Goal: Task Accomplishment & Management: Use online tool/utility

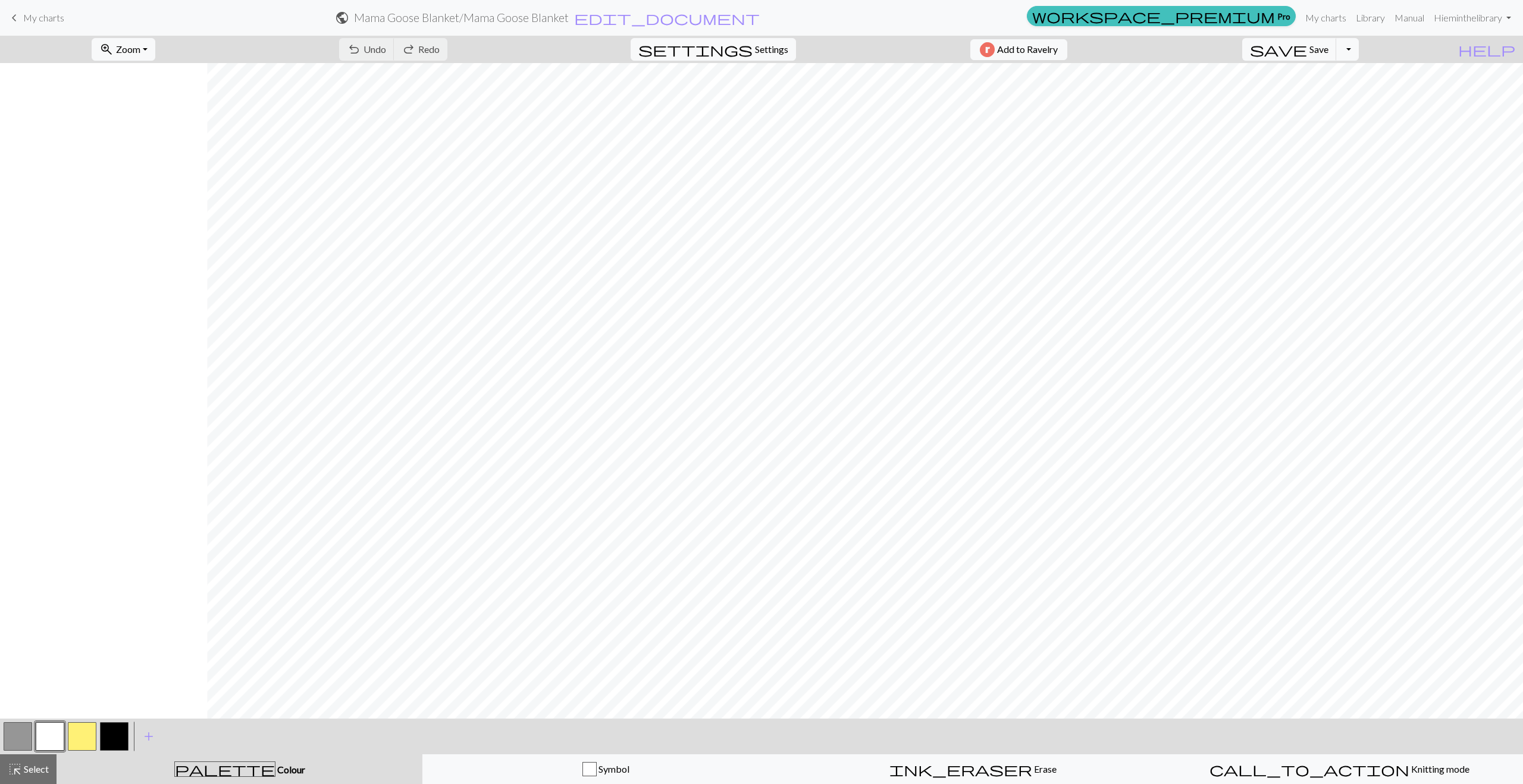
scroll to position [0, 625]
click at [141, 46] on span "Zoom" at bounding box center [128, 49] width 24 height 11
click at [151, 71] on button "Fit all" at bounding box center [139, 76] width 94 height 19
click at [764, 54] on span "Settings" at bounding box center [771, 49] width 33 height 14
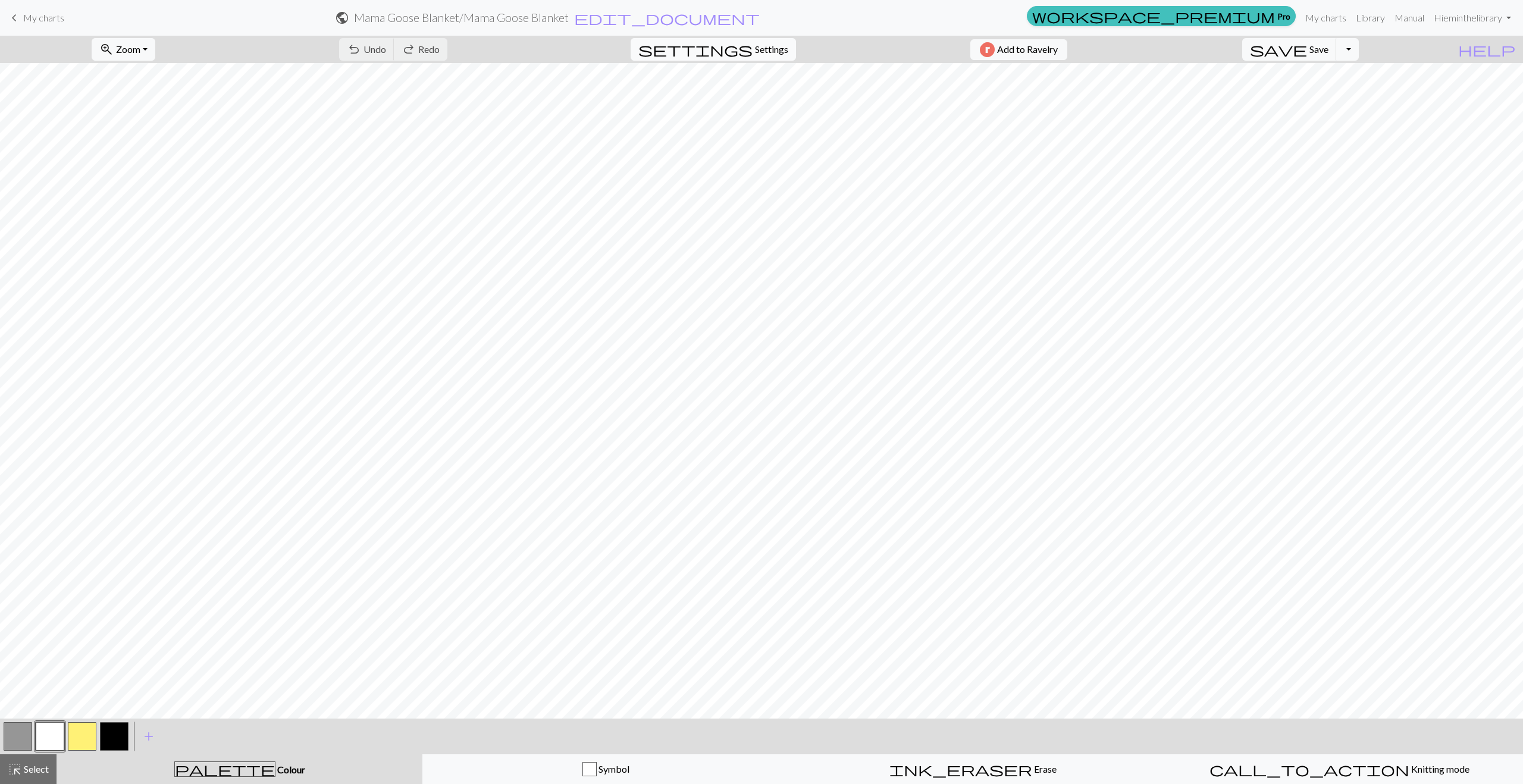
select select "aran"
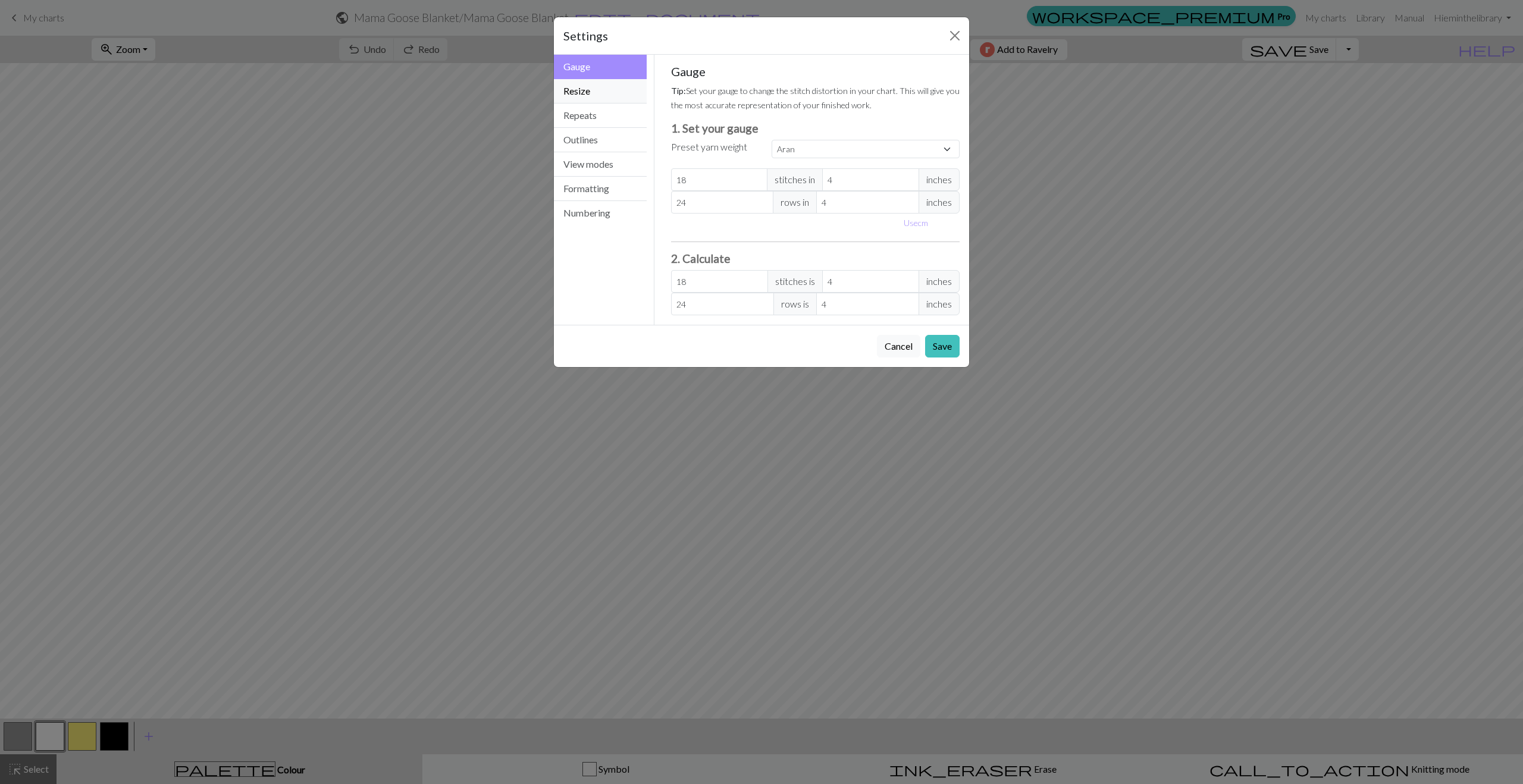
click at [602, 95] on button "Resize" at bounding box center [600, 91] width 93 height 24
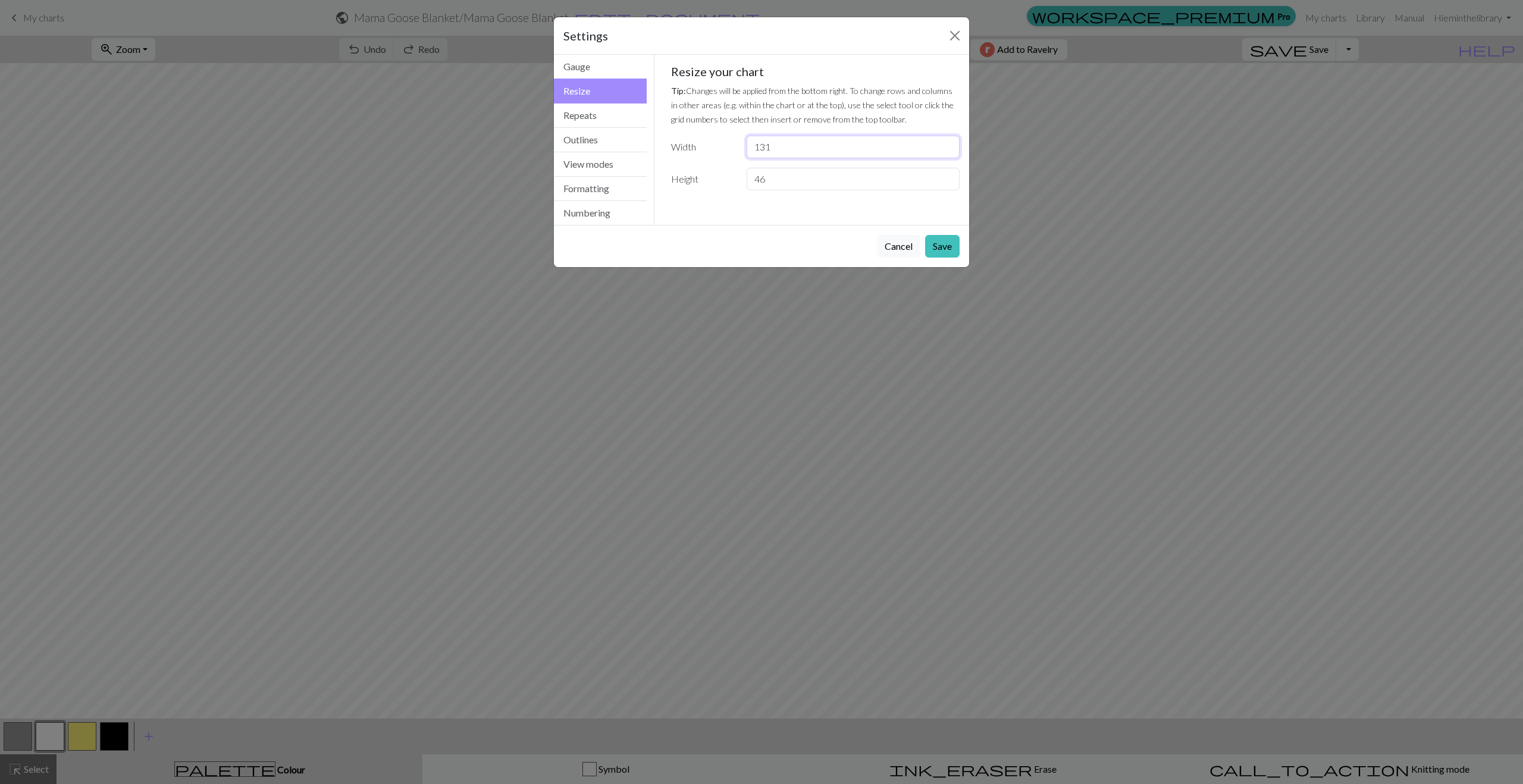
click at [791, 151] on input "131" at bounding box center [853, 146] width 213 height 23
type input "132"
drag, startPoint x: 946, startPoint y: 249, endPoint x: 890, endPoint y: 288, distance: 68.2
click at [946, 249] on button "Save" at bounding box center [942, 246] width 35 height 23
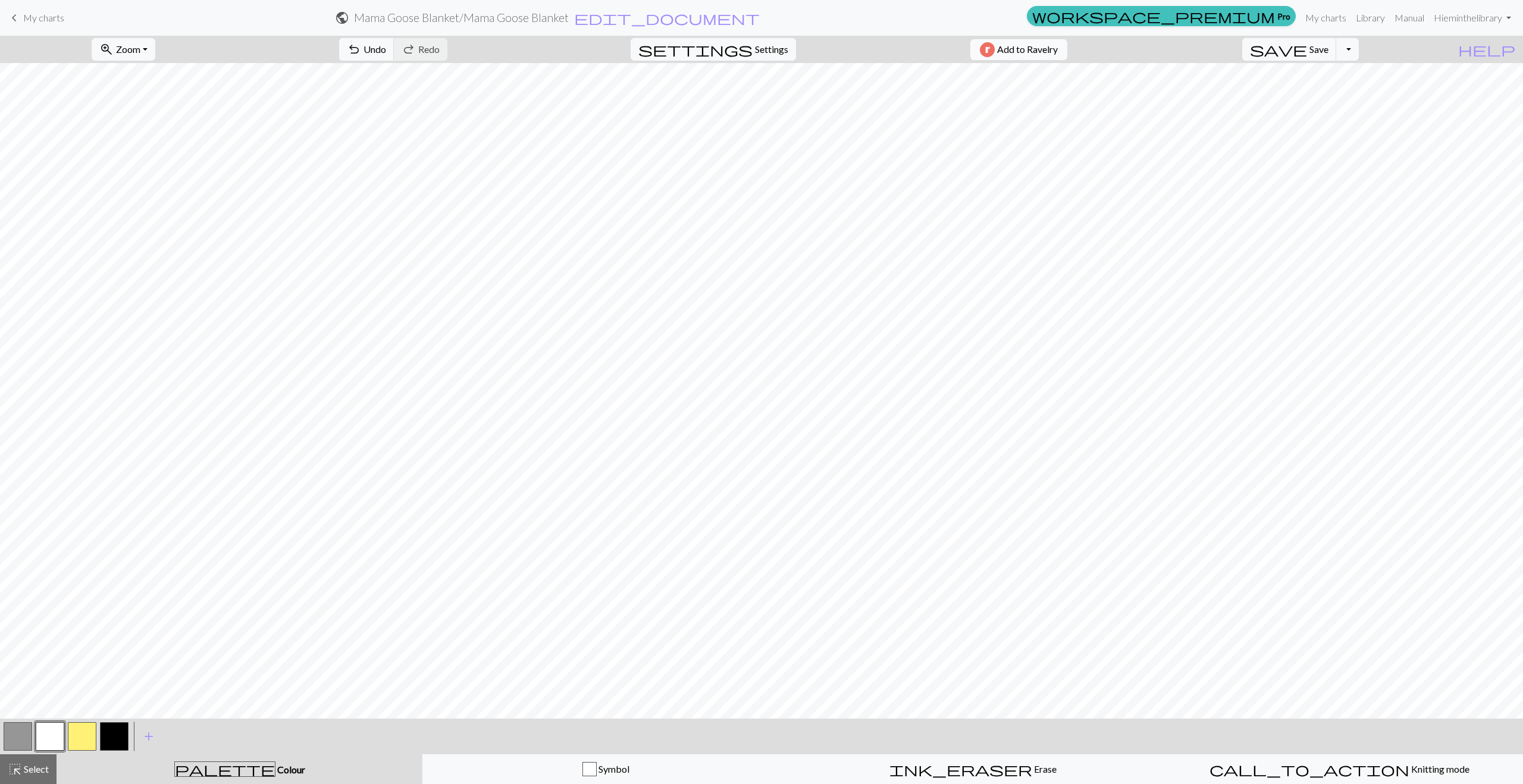
click at [1047, 49] on span "Add to Ravelry" at bounding box center [1027, 49] width 60 height 15
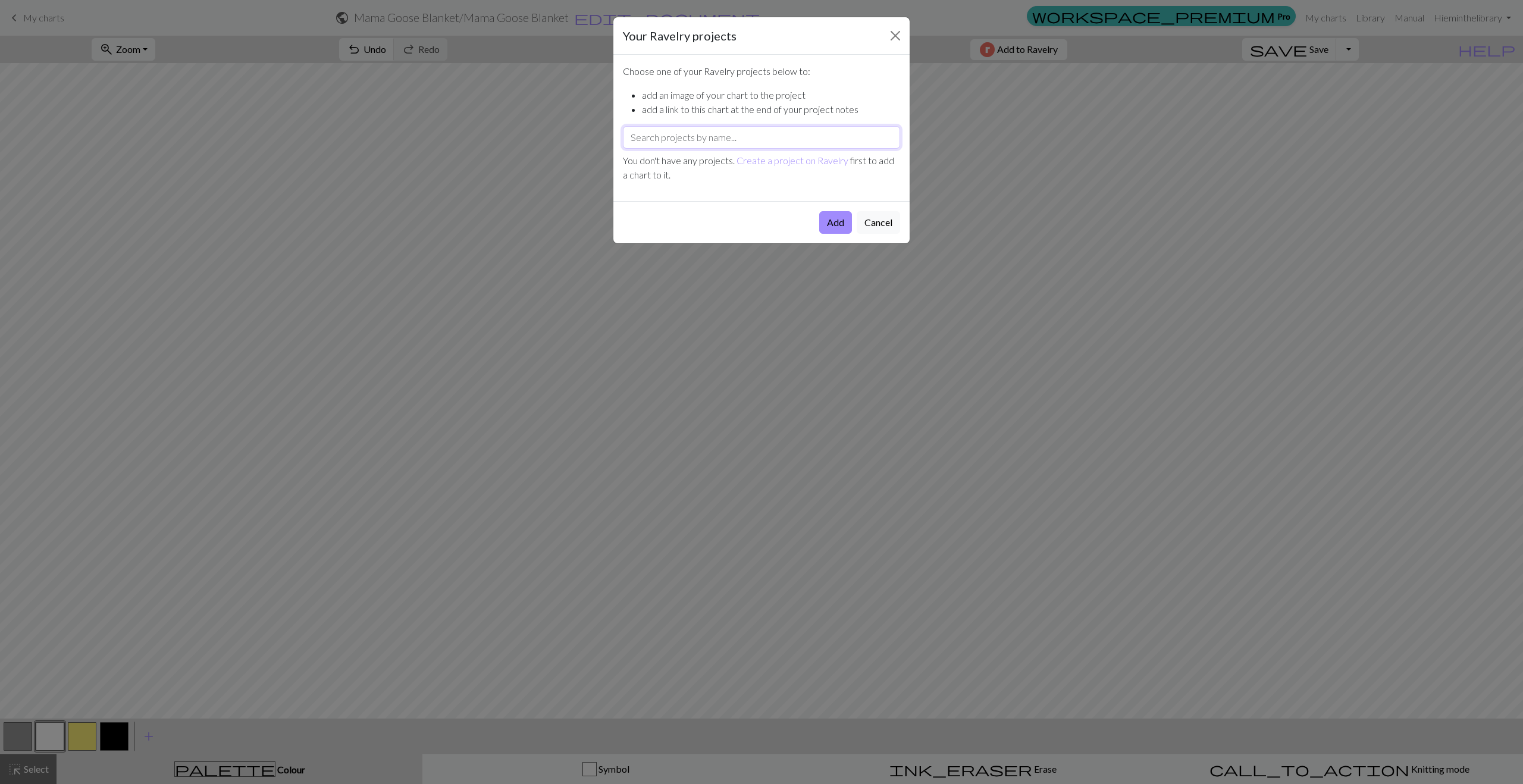
click at [815, 135] on input "text" at bounding box center [762, 137] width 277 height 23
click at [898, 36] on button "Close" at bounding box center [895, 36] width 19 height 19
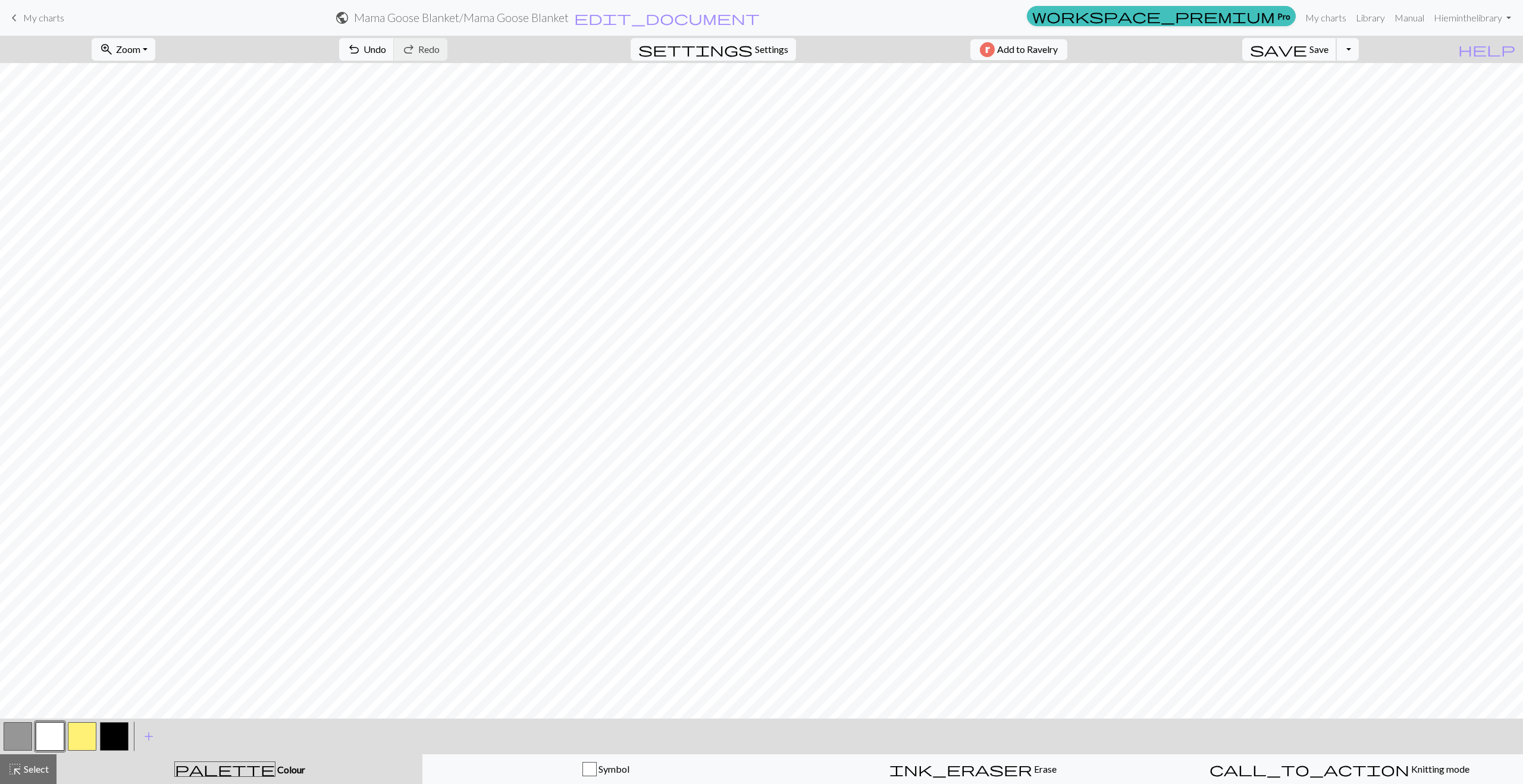
click at [1329, 44] on span "Save" at bounding box center [1319, 49] width 19 height 11
click at [1329, 51] on span "Save" at bounding box center [1319, 49] width 19 height 11
